Goal: Task Accomplishment & Management: Manage account settings

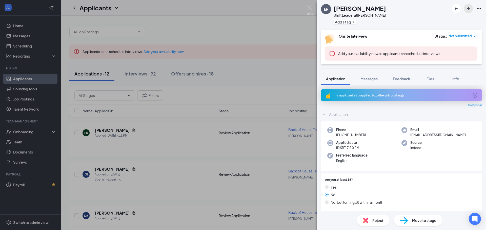
click at [470, 7] on icon "ArrowRight" at bounding box center [468, 9] width 6 height 6
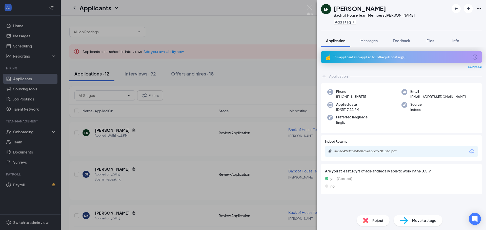
click at [294, 137] on div "ER [PERSON_NAME] Back of House Team Member at [PERSON_NAME] Add a tag Applicati…" at bounding box center [243, 115] width 486 height 230
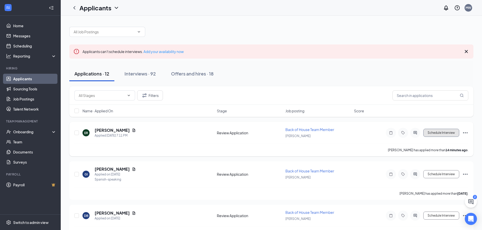
click at [433, 135] on button "Schedule Interview" at bounding box center [441, 133] width 36 height 8
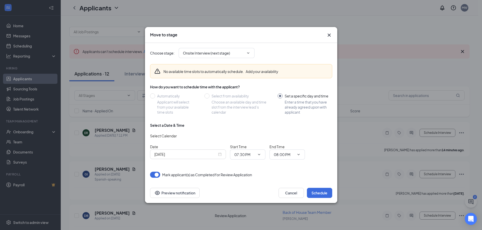
click at [220, 155] on div "[DATE]" at bounding box center [187, 155] width 67 height 6
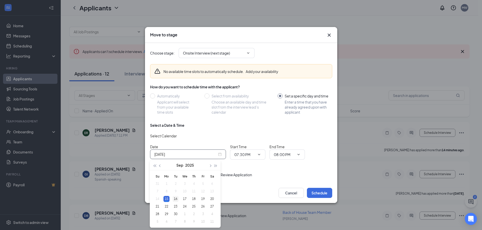
type input "[DATE]"
click at [176, 199] on div "16" at bounding box center [176, 199] width 6 height 6
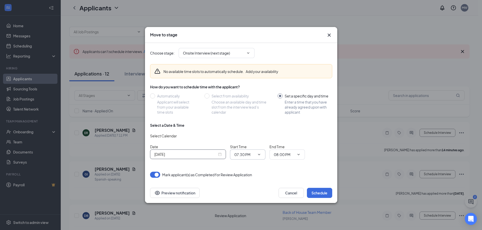
click at [261, 157] on span "07:30 PM" at bounding box center [247, 155] width 35 height 10
click at [258, 154] on icon "ChevronDown" at bounding box center [259, 155] width 4 height 4
click at [238, 155] on input "07:30 PM" at bounding box center [244, 155] width 21 height 6
drag, startPoint x: 245, startPoint y: 81, endPoint x: 252, endPoint y: 88, distance: 9.1
click at [245, 81] on div "12:00 AM" at bounding box center [245, 81] width 15 height 6
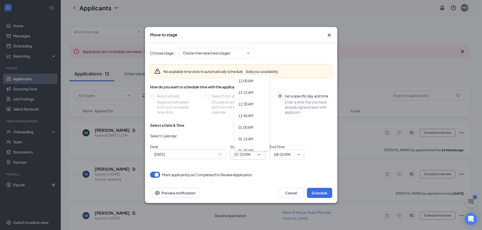
type input "12:00 AM"
click at [291, 156] on input "08:00 PM" at bounding box center [284, 155] width 21 height 6
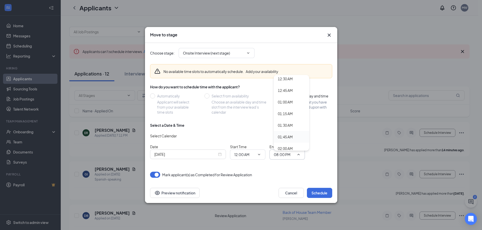
scroll to position [51, 0]
click at [290, 101] on div "01:30 AM" at bounding box center [285, 100] width 15 height 6
click at [293, 154] on input "01:30 AM" at bounding box center [284, 155] width 21 height 6
click at [286, 100] on div "01:30 PM" at bounding box center [285, 102] width 15 height 6
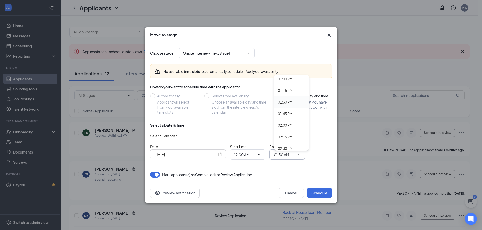
type input "01:30 PM"
click at [315, 194] on button "Schedule" at bounding box center [319, 193] width 25 height 10
